Goal: Find specific page/section: Find specific page/section

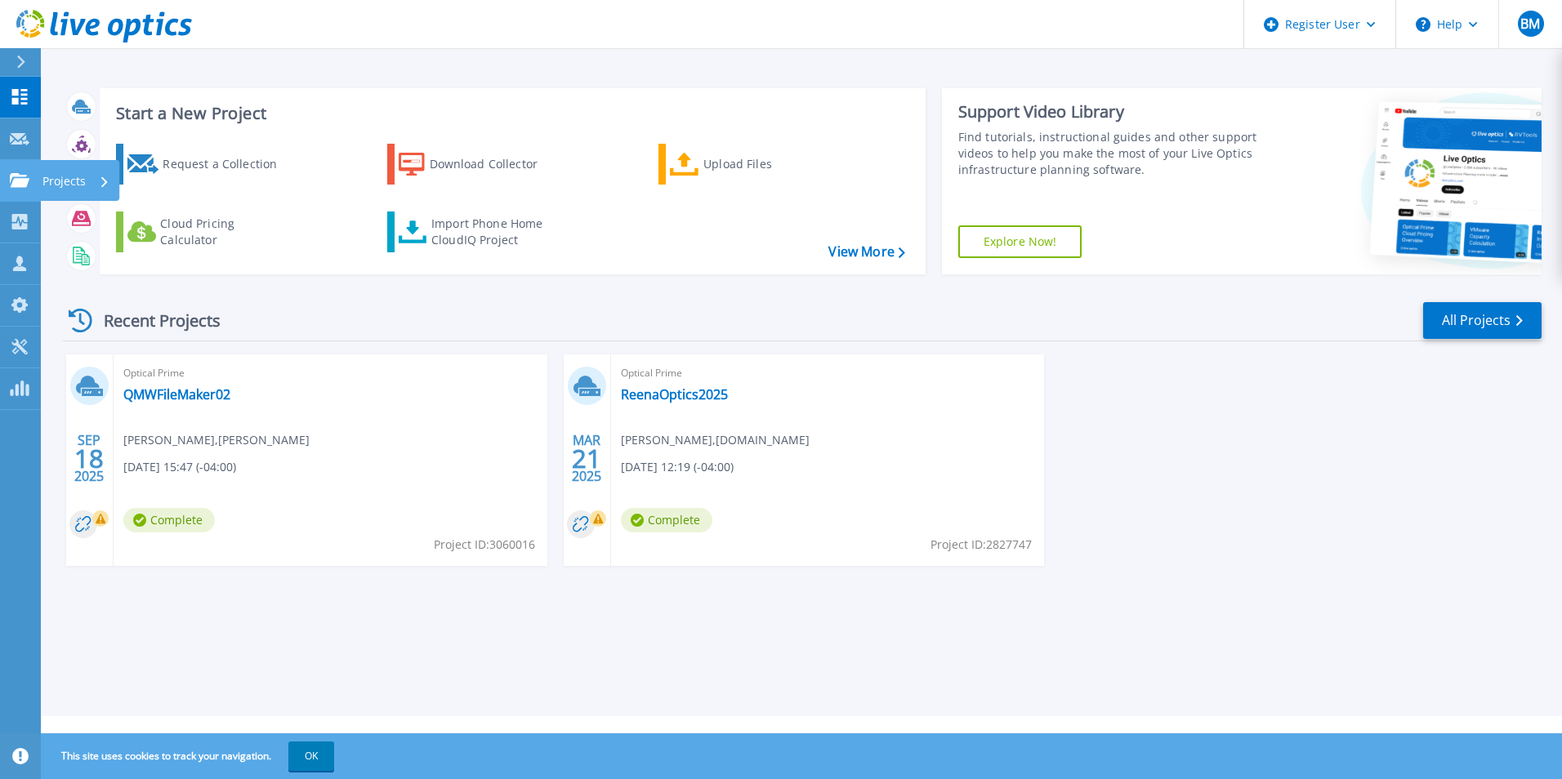
click at [64, 176] on p "Projects" at bounding box center [63, 181] width 43 height 42
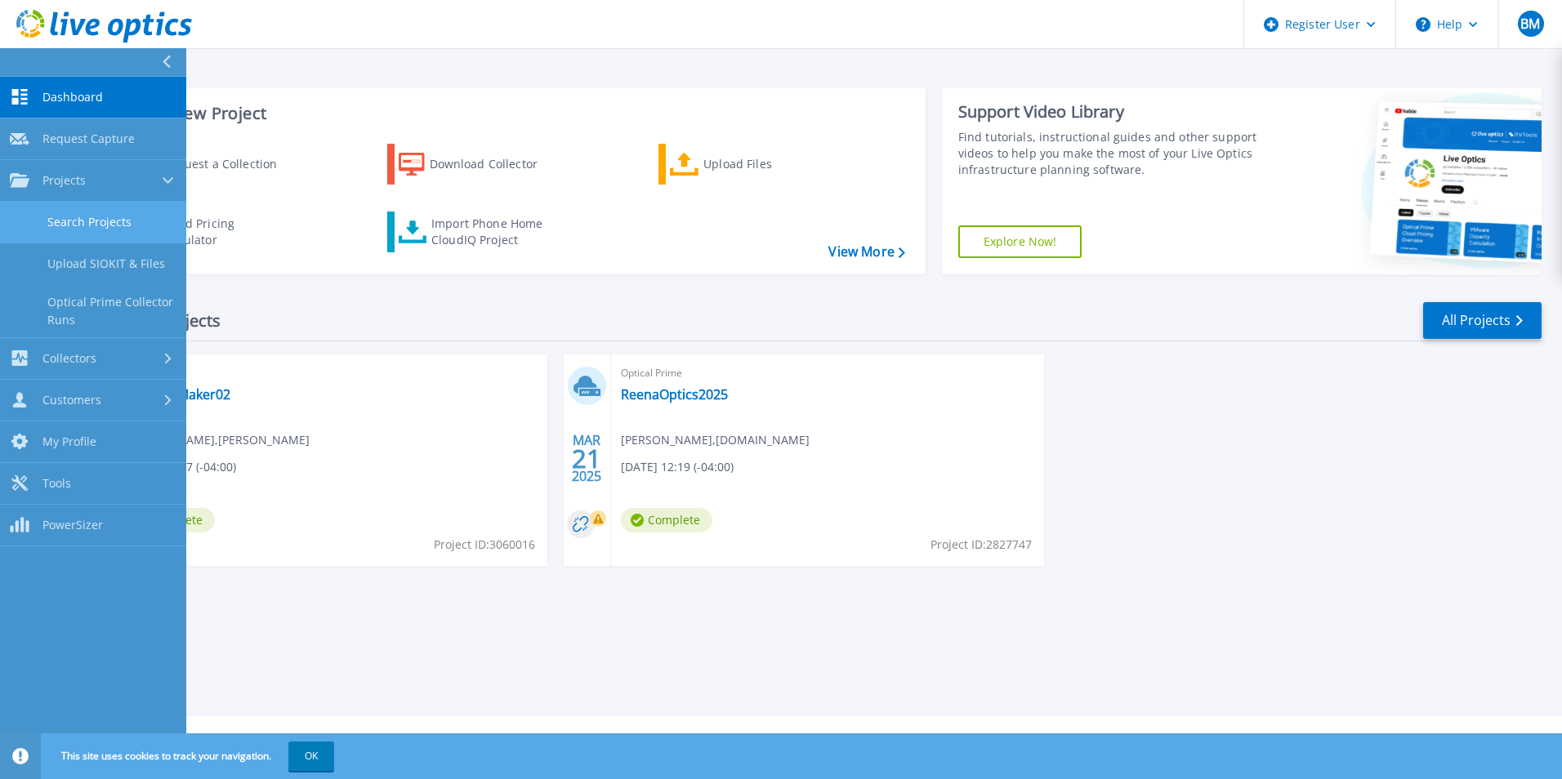
click at [77, 215] on link "Search Projects" at bounding box center [93, 223] width 186 height 42
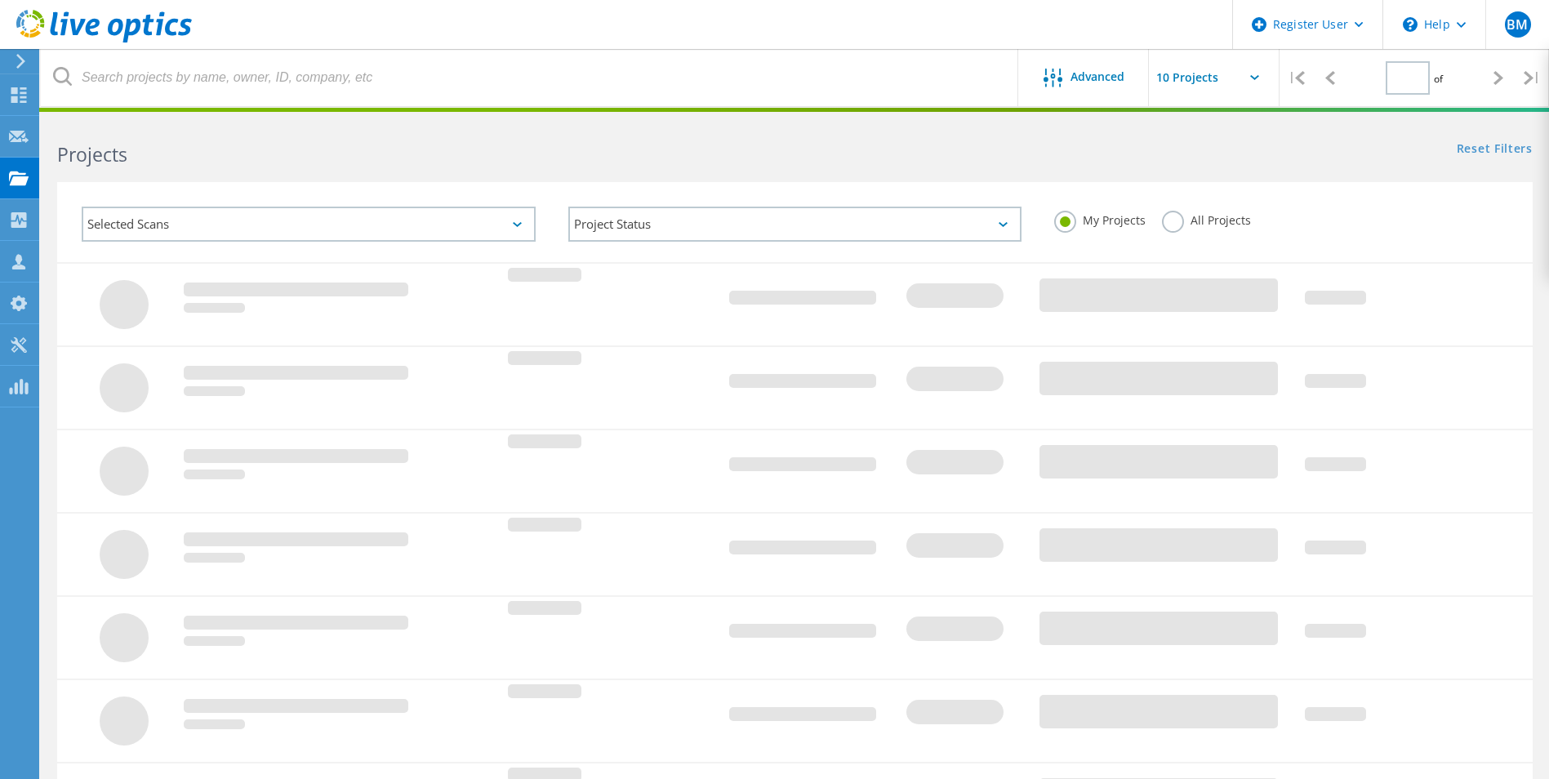
type input "1"
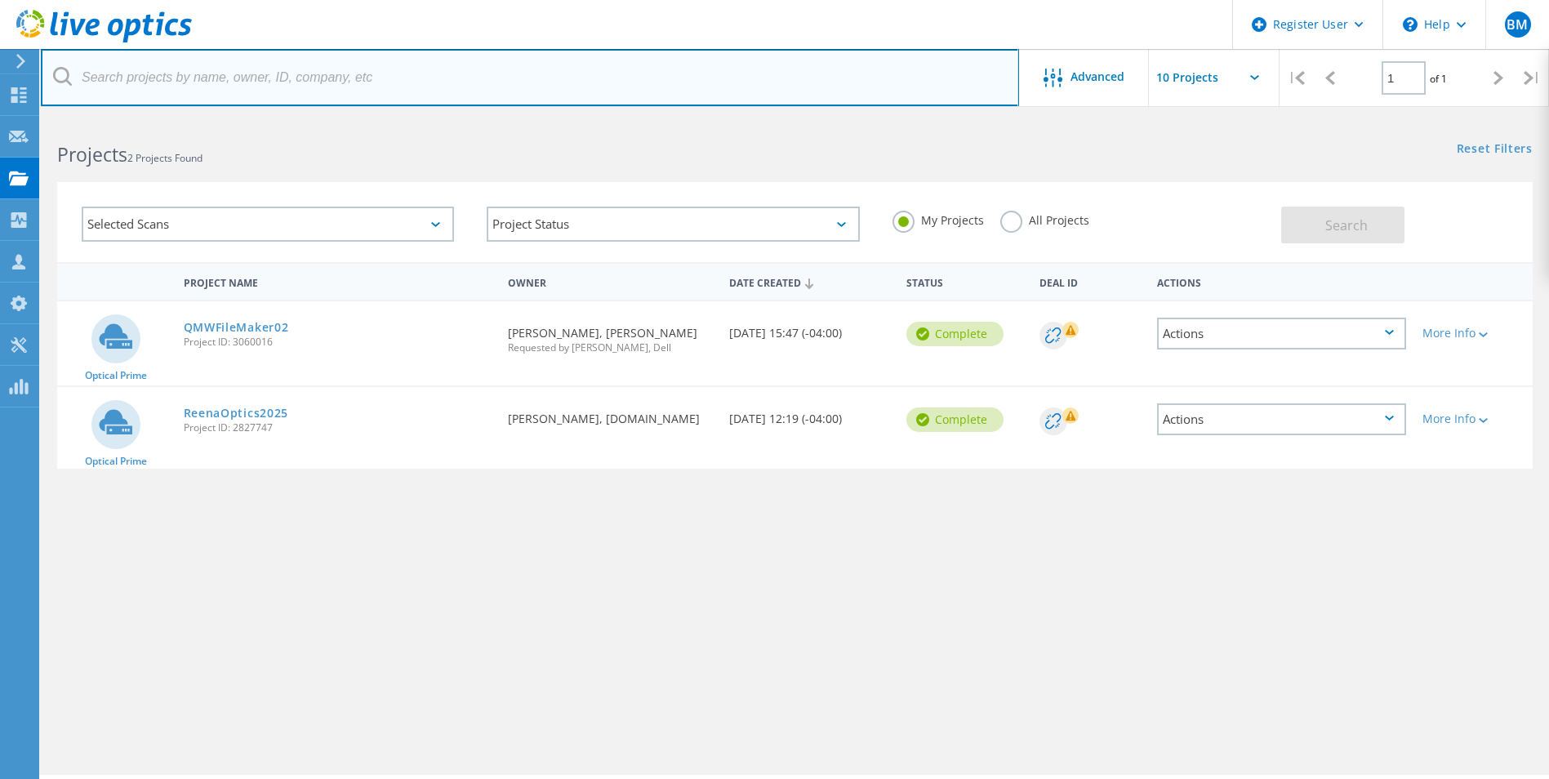
click at [114, 82] on input "text" at bounding box center [530, 77] width 979 height 57
type input "just energy"
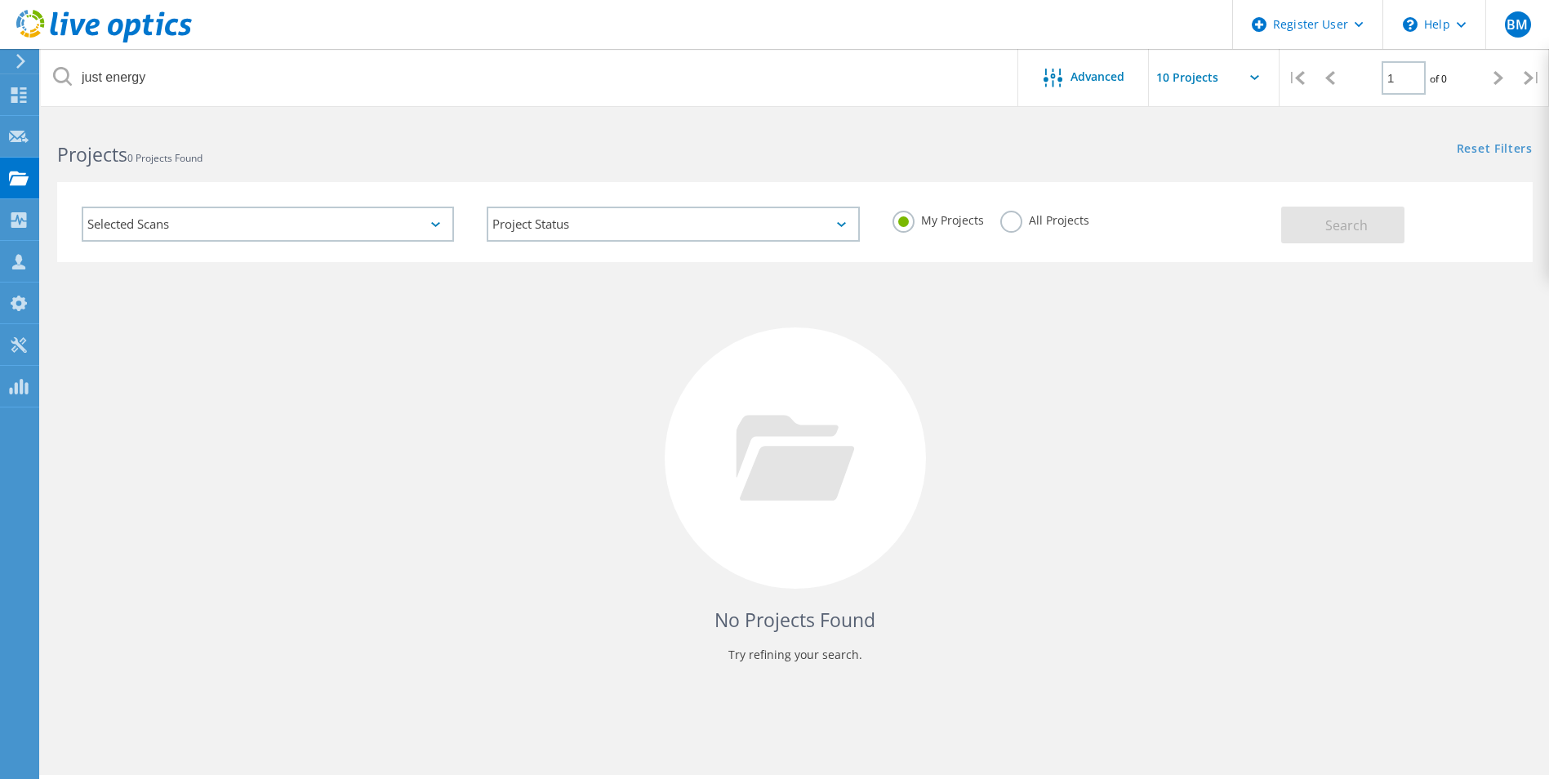
click at [470, 421] on div "No Projects Found Try refining your search." at bounding box center [795, 473] width 1476 height 422
click at [1014, 221] on label "All Projects" at bounding box center [1045, 219] width 89 height 16
click at [0, 0] on input "All Projects" at bounding box center [0, 0] width 0 height 0
click at [1335, 222] on span "Search" at bounding box center [1347, 225] width 42 height 18
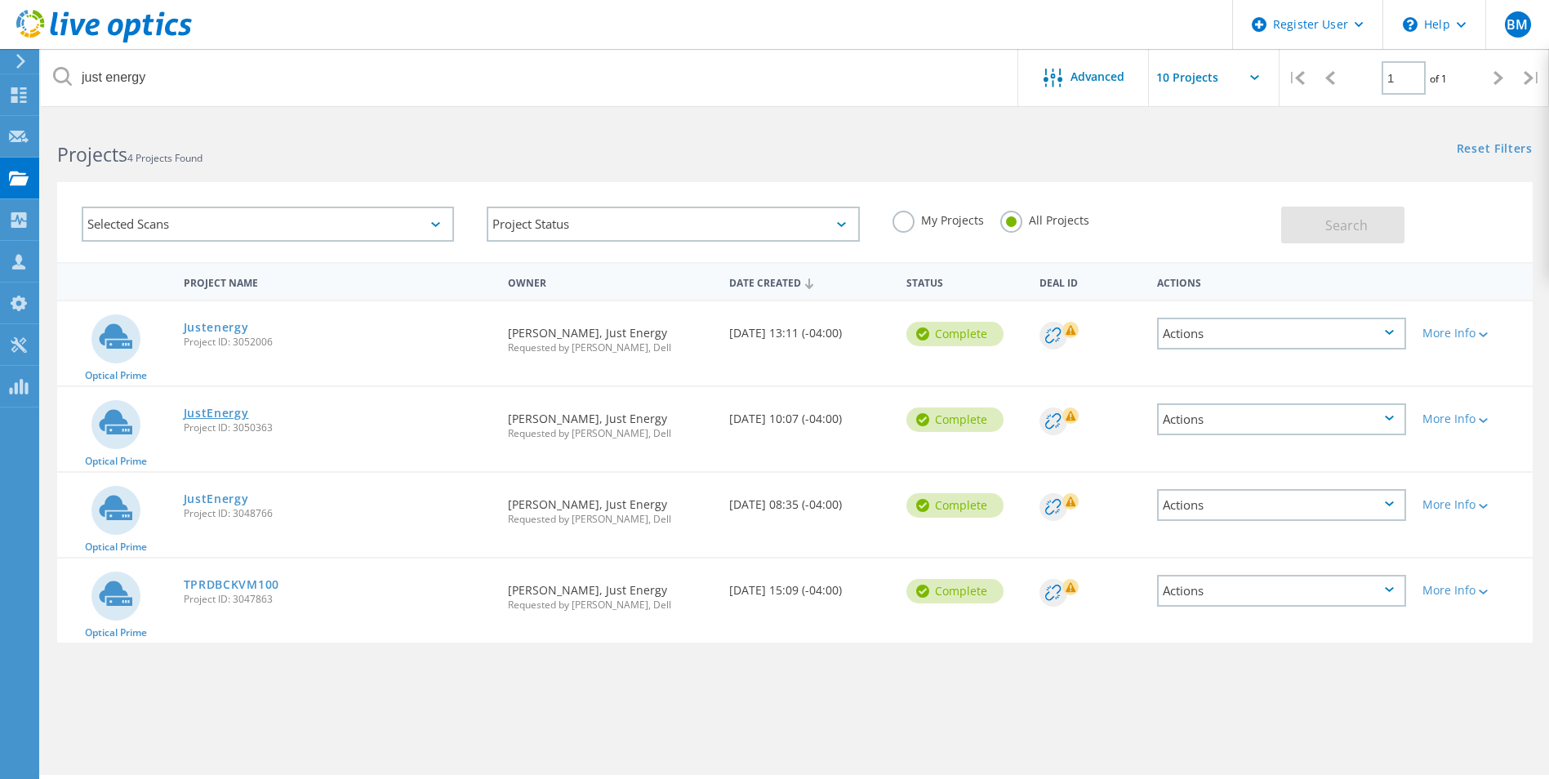
click at [221, 412] on link "JustEnergy" at bounding box center [216, 413] width 65 height 11
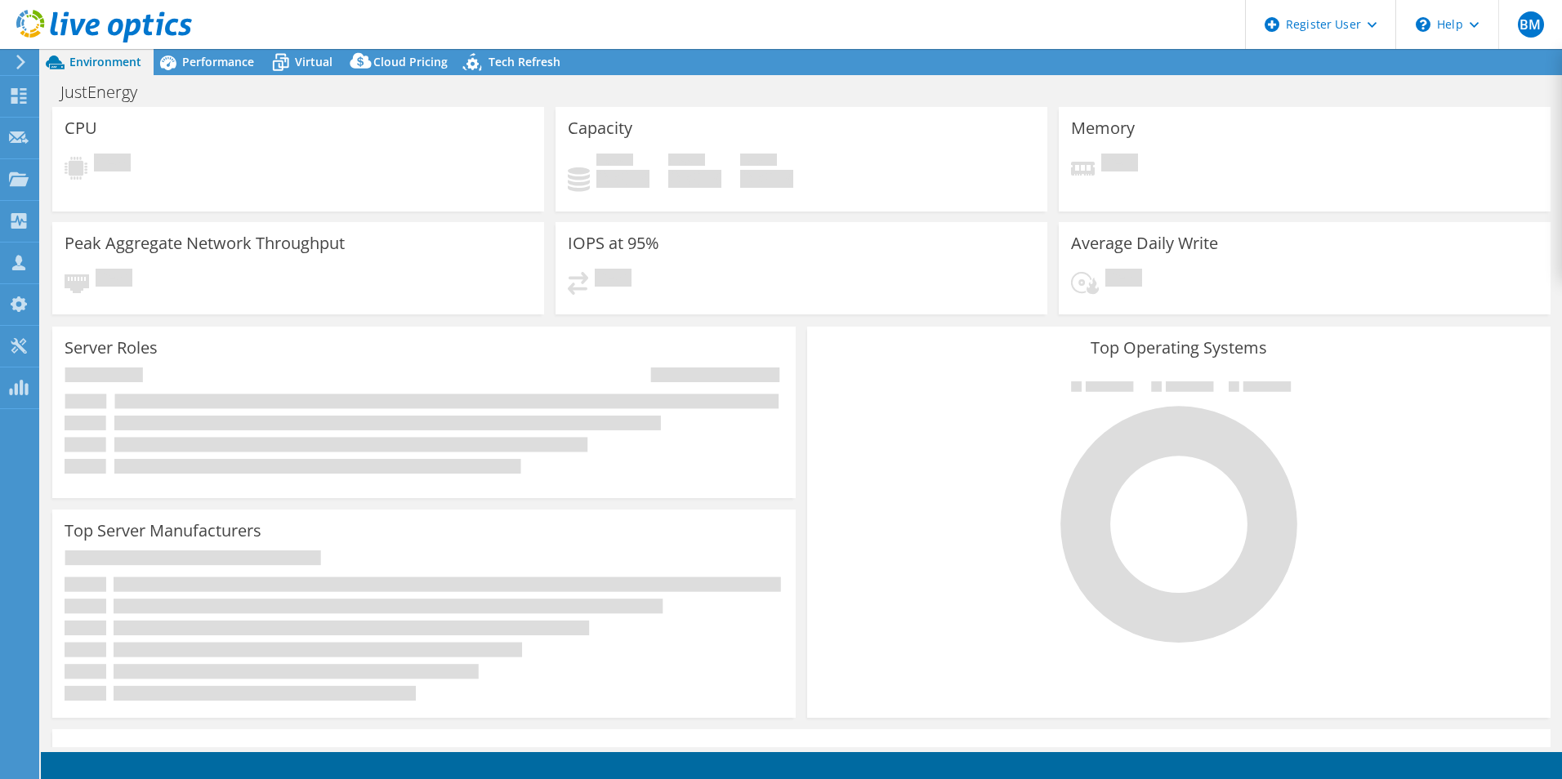
select select "[GEOGRAPHIC_DATA]"
select select "USD"
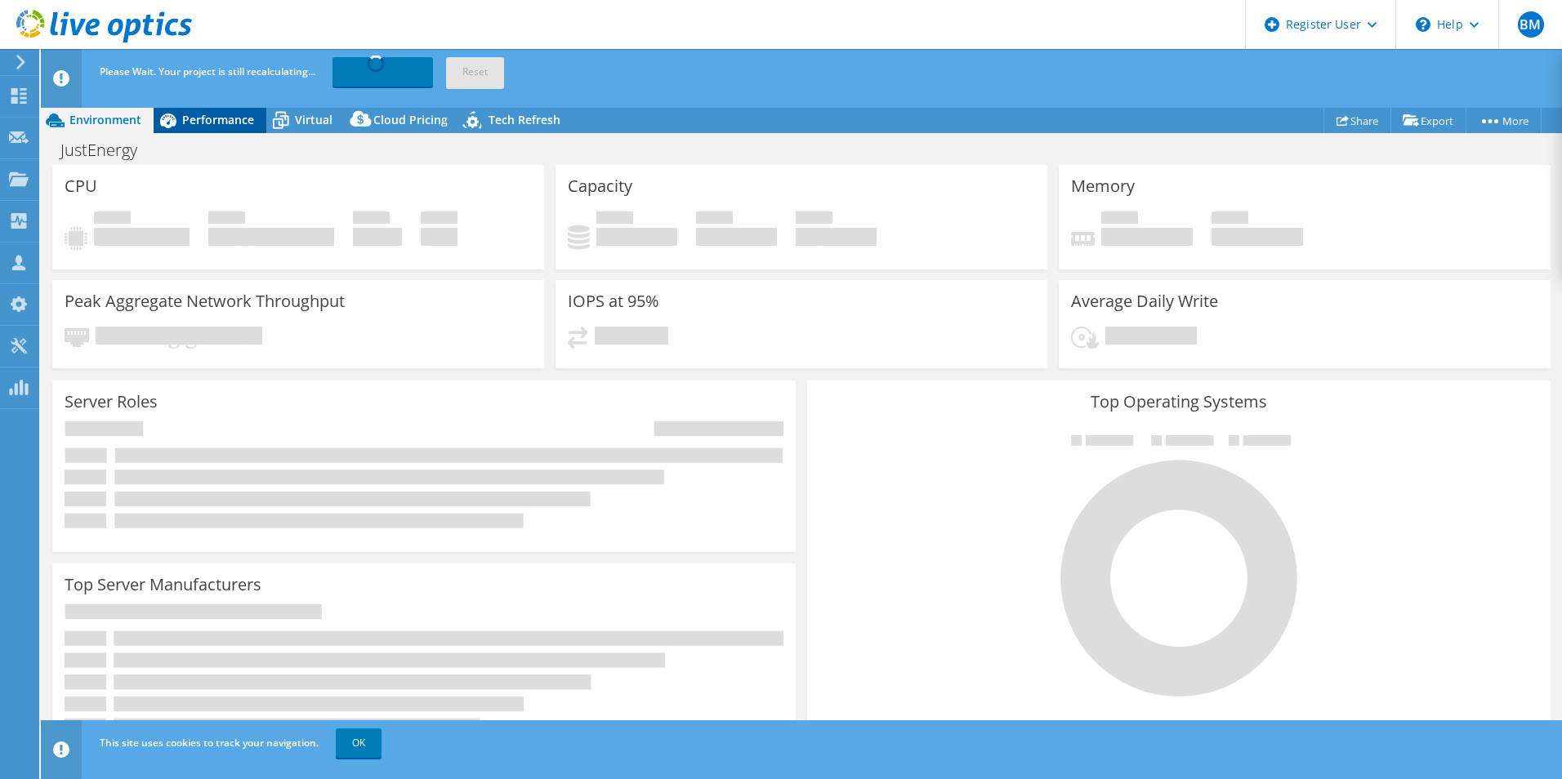
click at [230, 117] on span "Performance" at bounding box center [218, 120] width 72 height 16
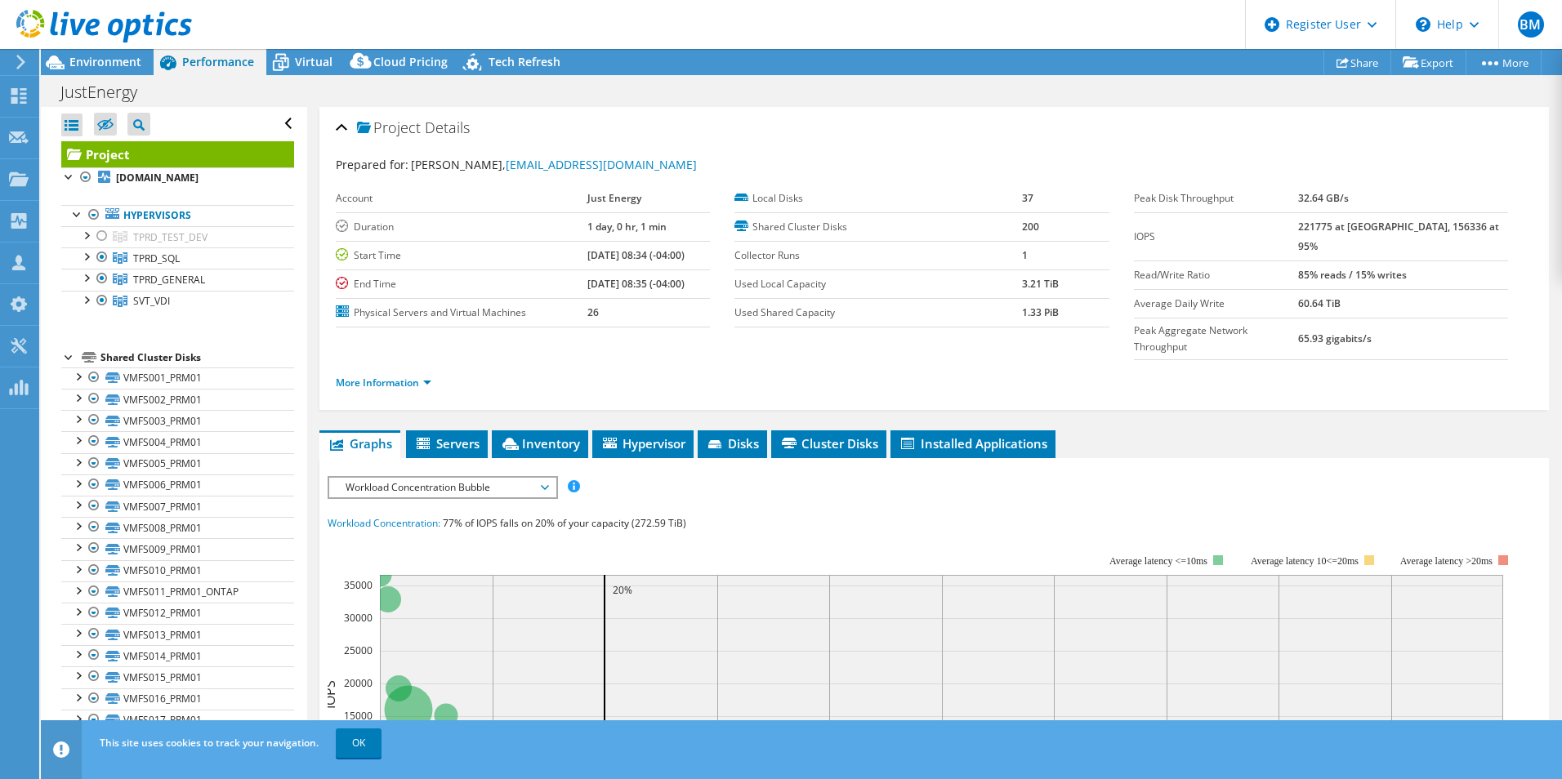
click at [89, 52] on div at bounding box center [96, 27] width 192 height 55
click at [104, 58] on span "Environment" at bounding box center [105, 62] width 72 height 16
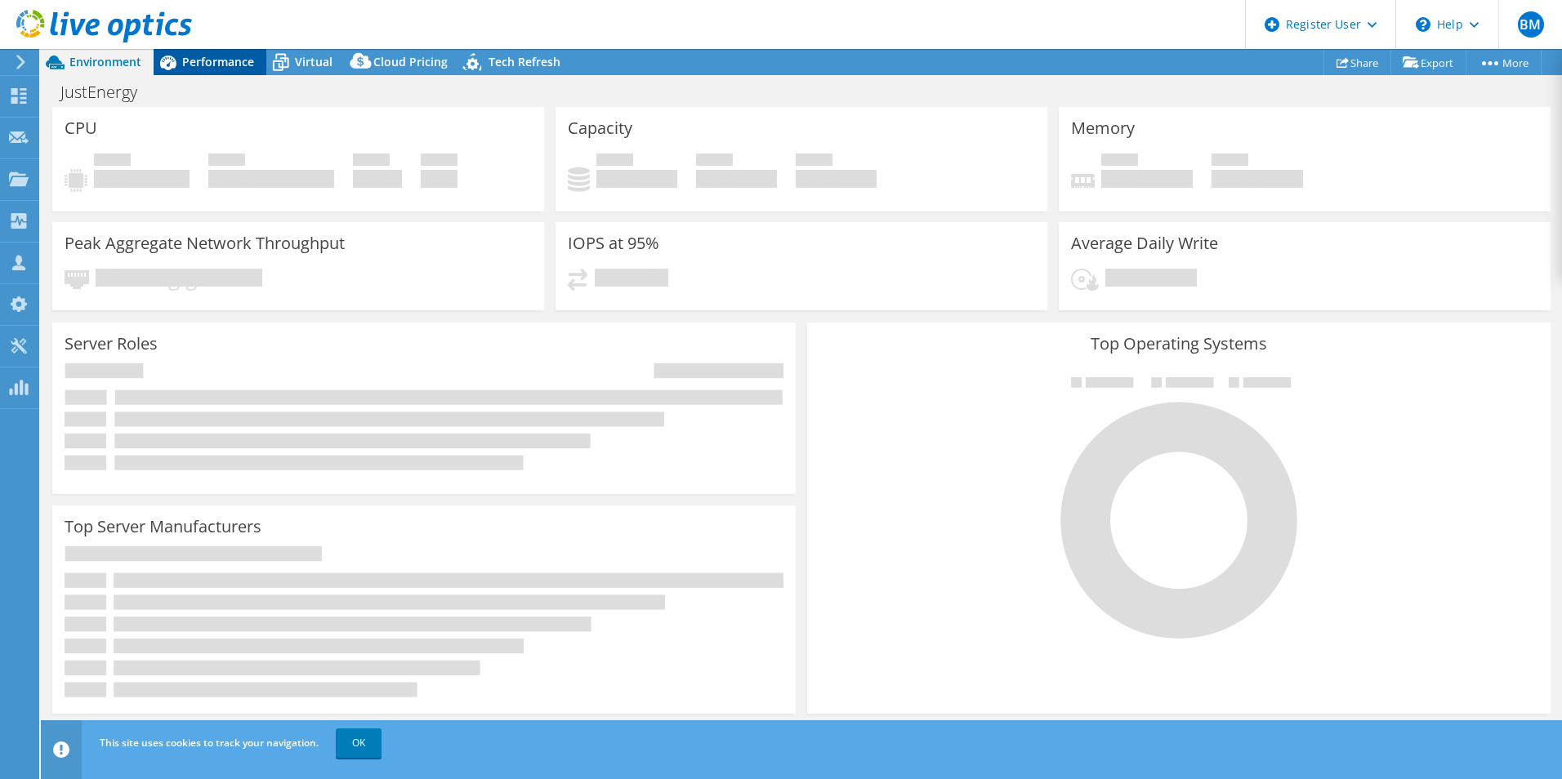
click at [198, 57] on span "Performance" at bounding box center [218, 62] width 72 height 16
